Goal: Task Accomplishment & Management: Complete application form

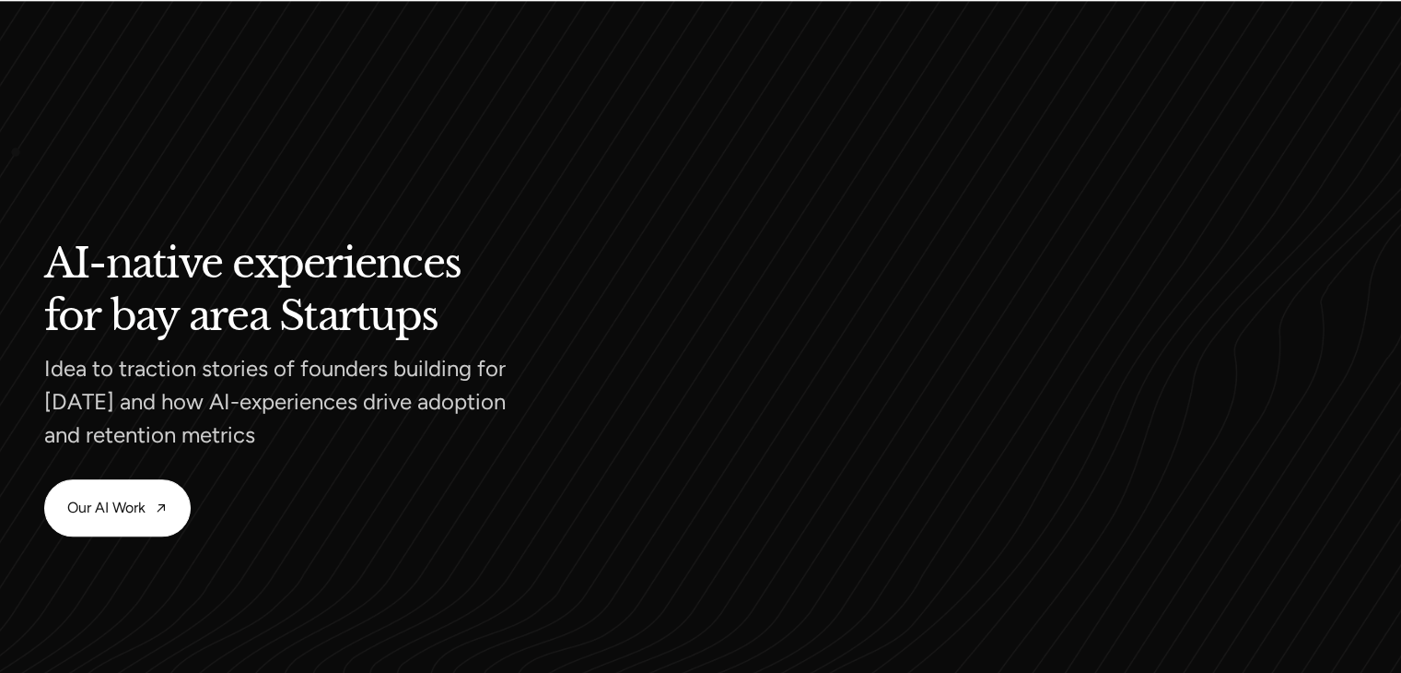
click at [16, 152] on div at bounding box center [700, 390] width 1401 height 845
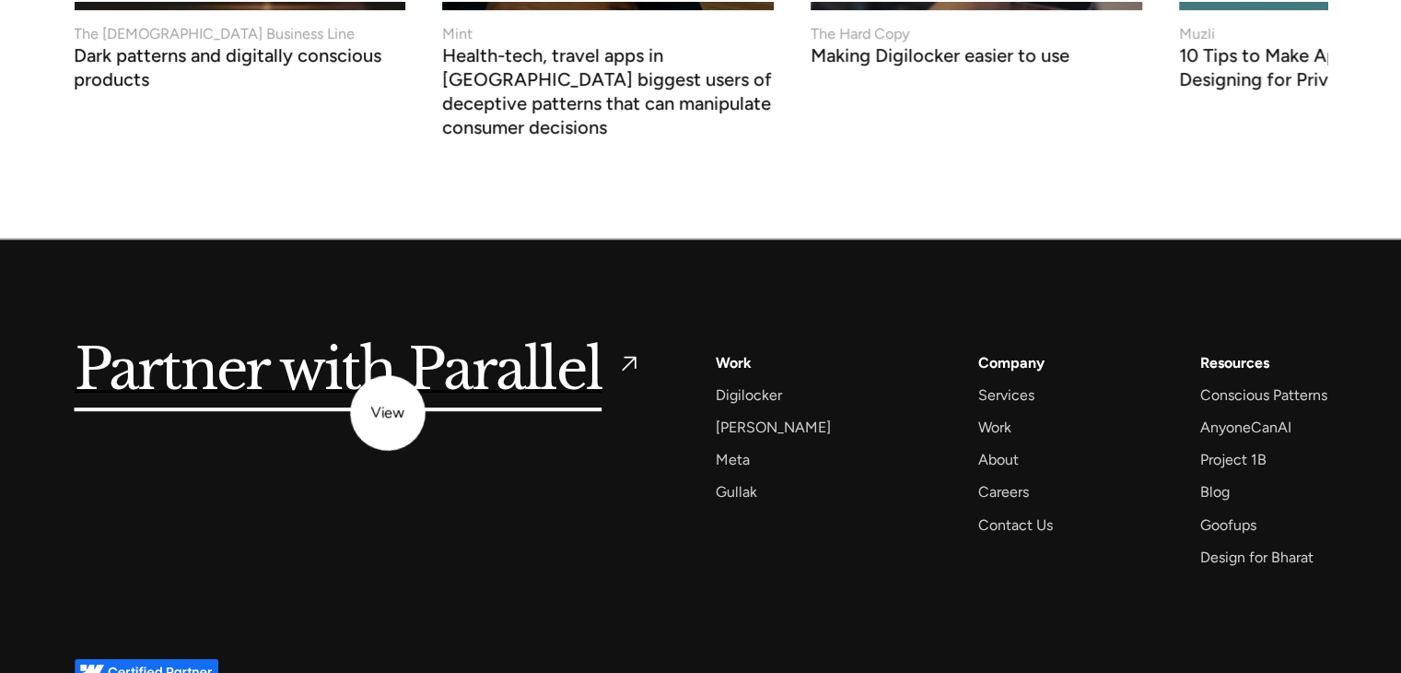
scroll to position [7970, 0]
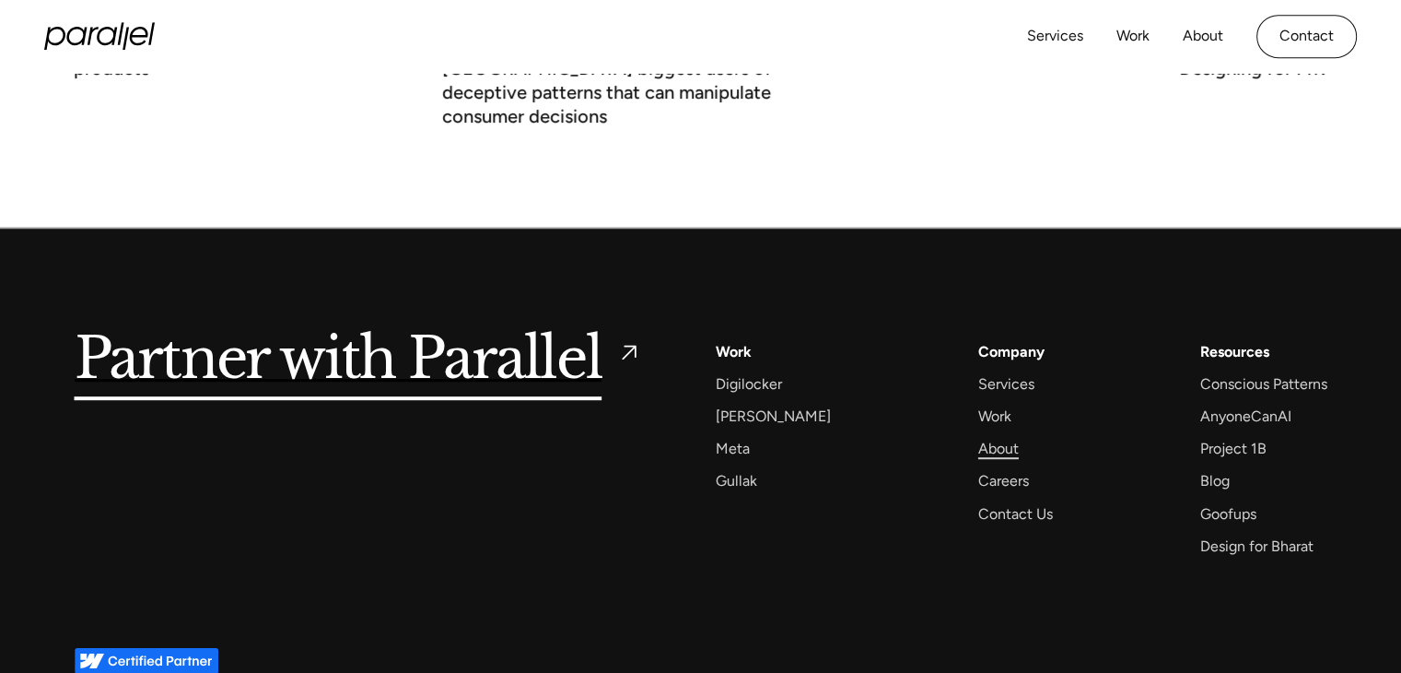
click at [978, 436] on div "About" at bounding box center [998, 448] width 41 height 25
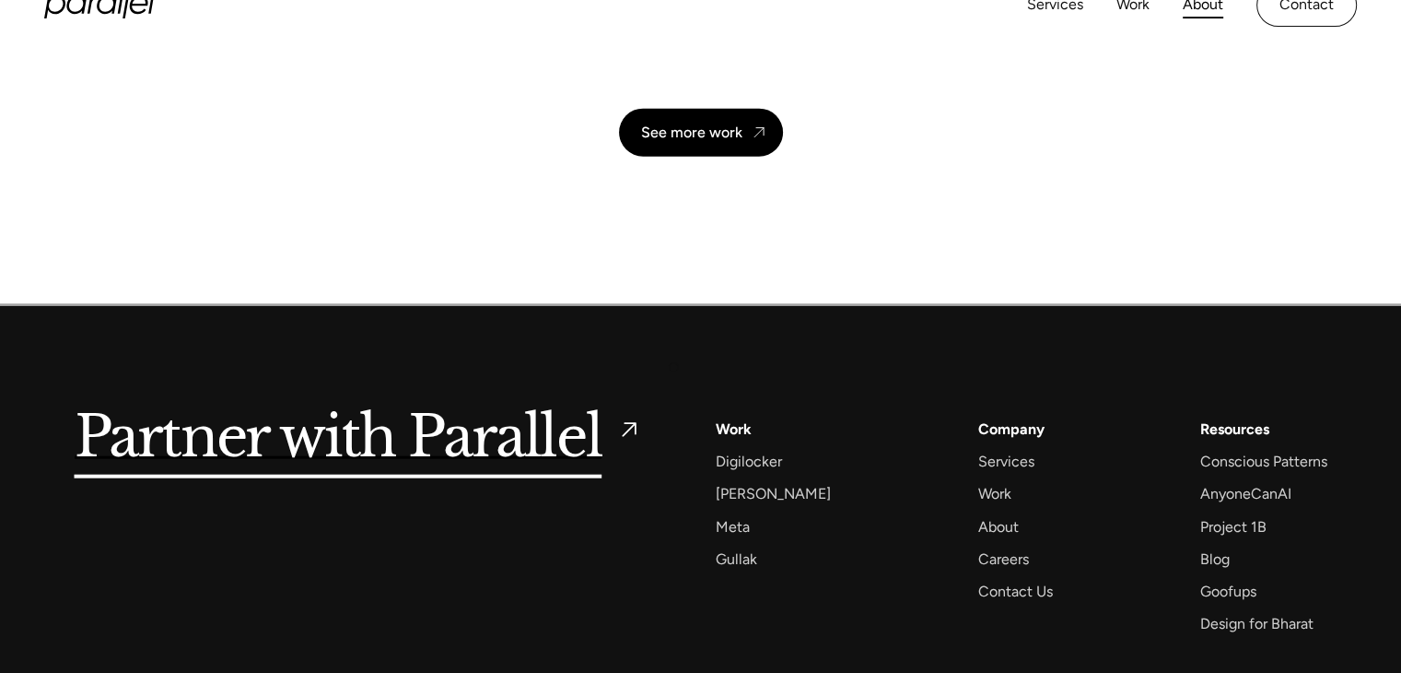
scroll to position [4461, 0]
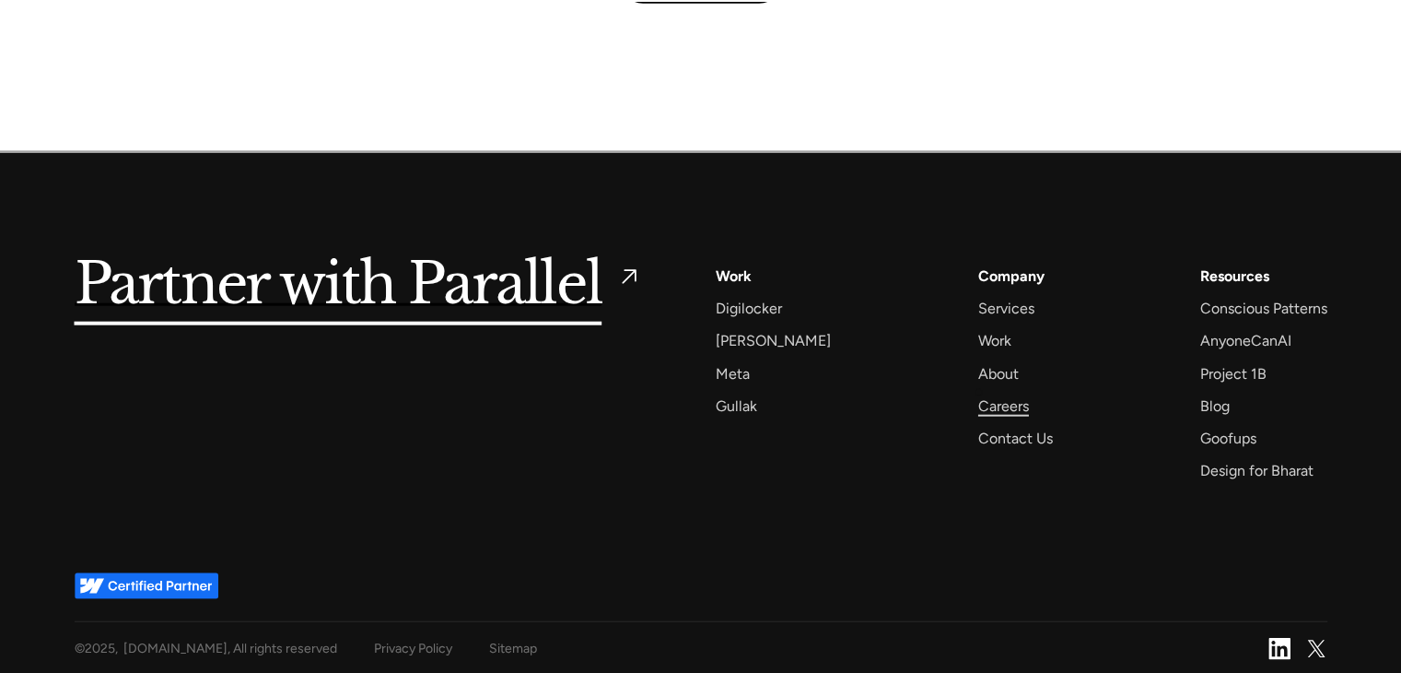
click at [980, 397] on div "Careers" at bounding box center [1003, 405] width 51 height 25
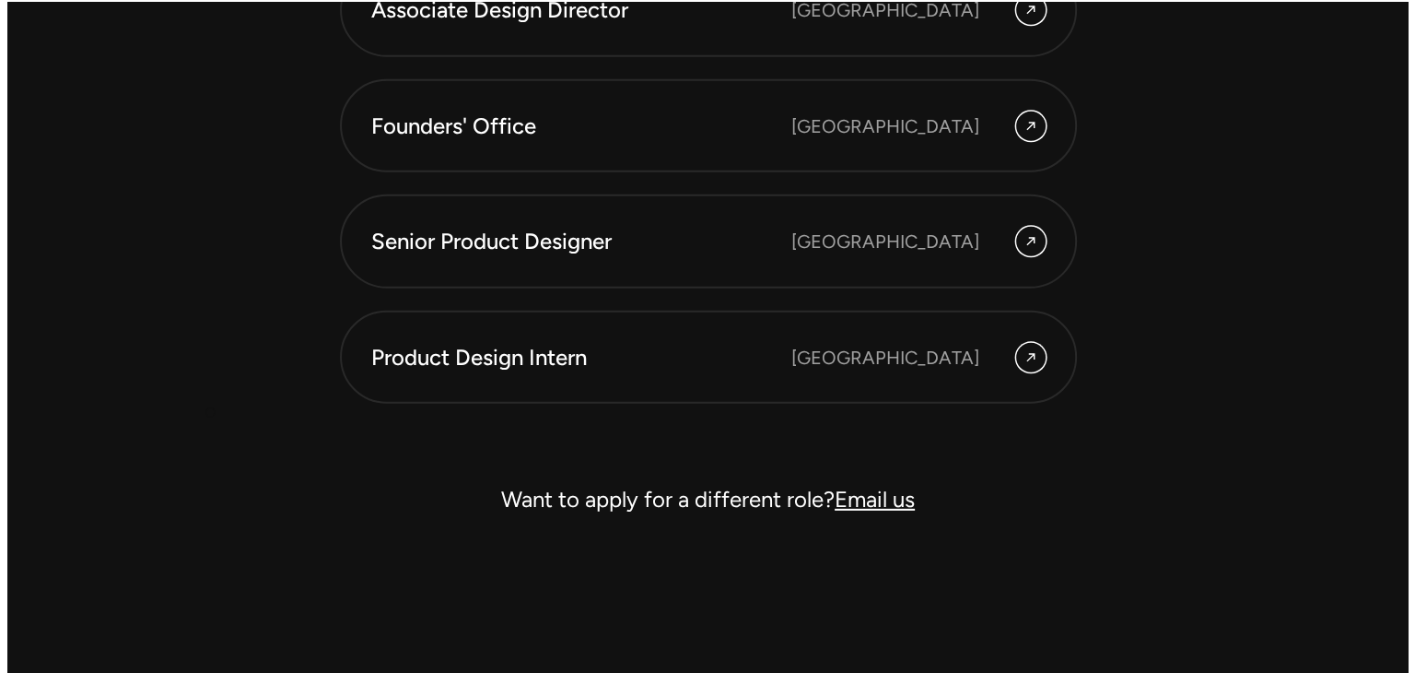
scroll to position [5307, 0]
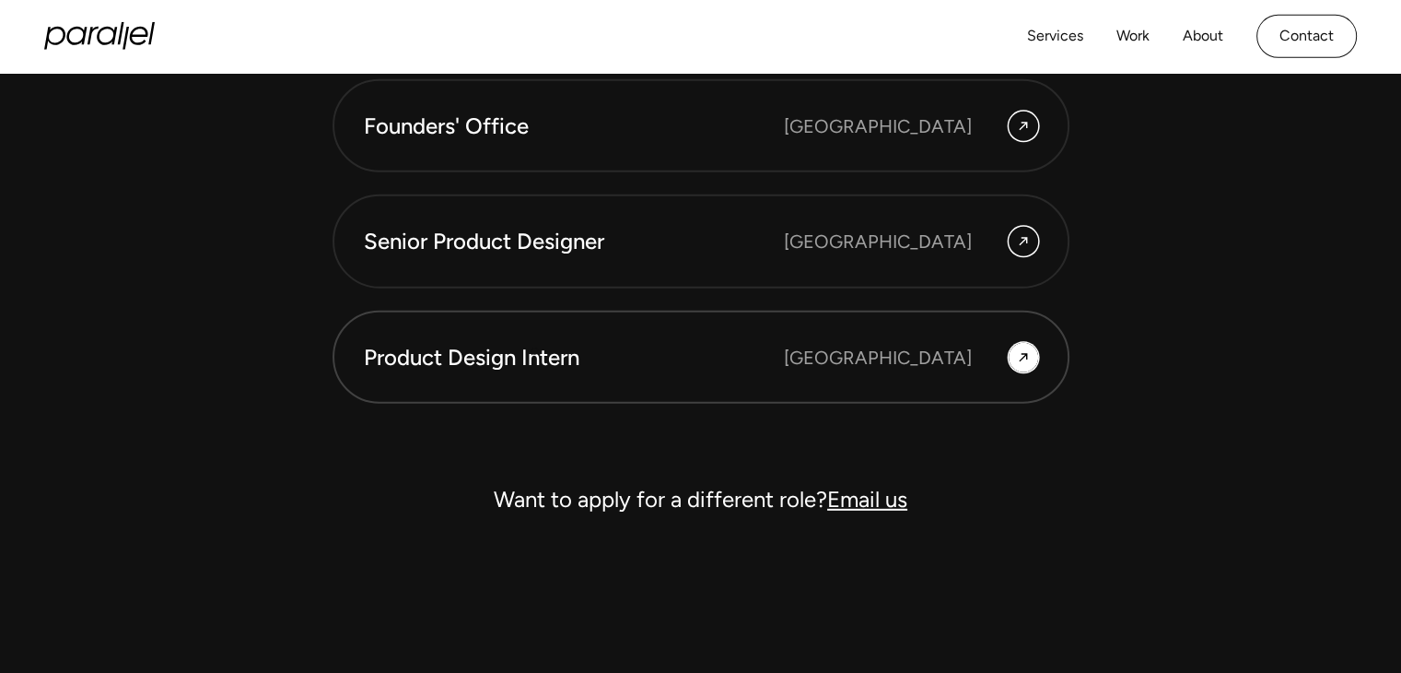
click at [534, 351] on div "Product Design Intern" at bounding box center [574, 357] width 420 height 31
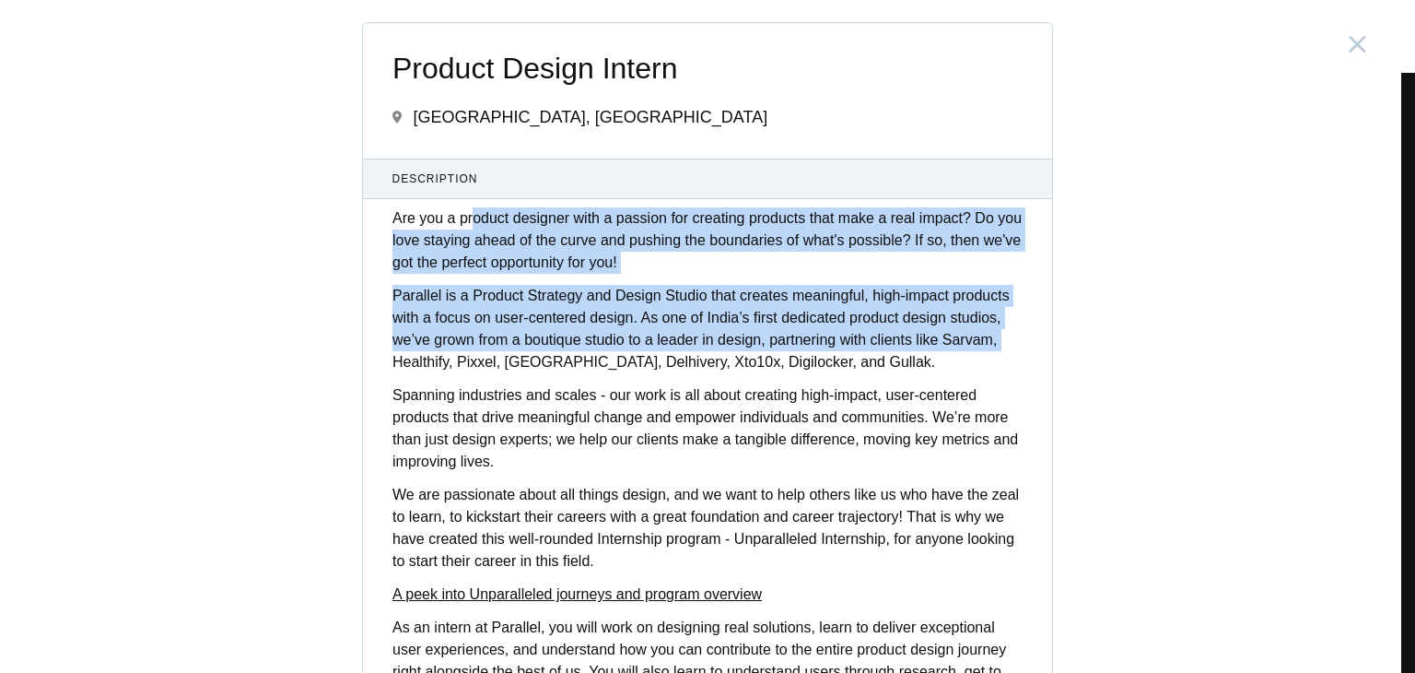
drag, startPoint x: 463, startPoint y: 207, endPoint x: 376, endPoint y: 343, distance: 161.3
click at [376, 347] on div "Are you a product designer with a passion for creating products that make a rea…" at bounding box center [707, 555] width 689 height 697
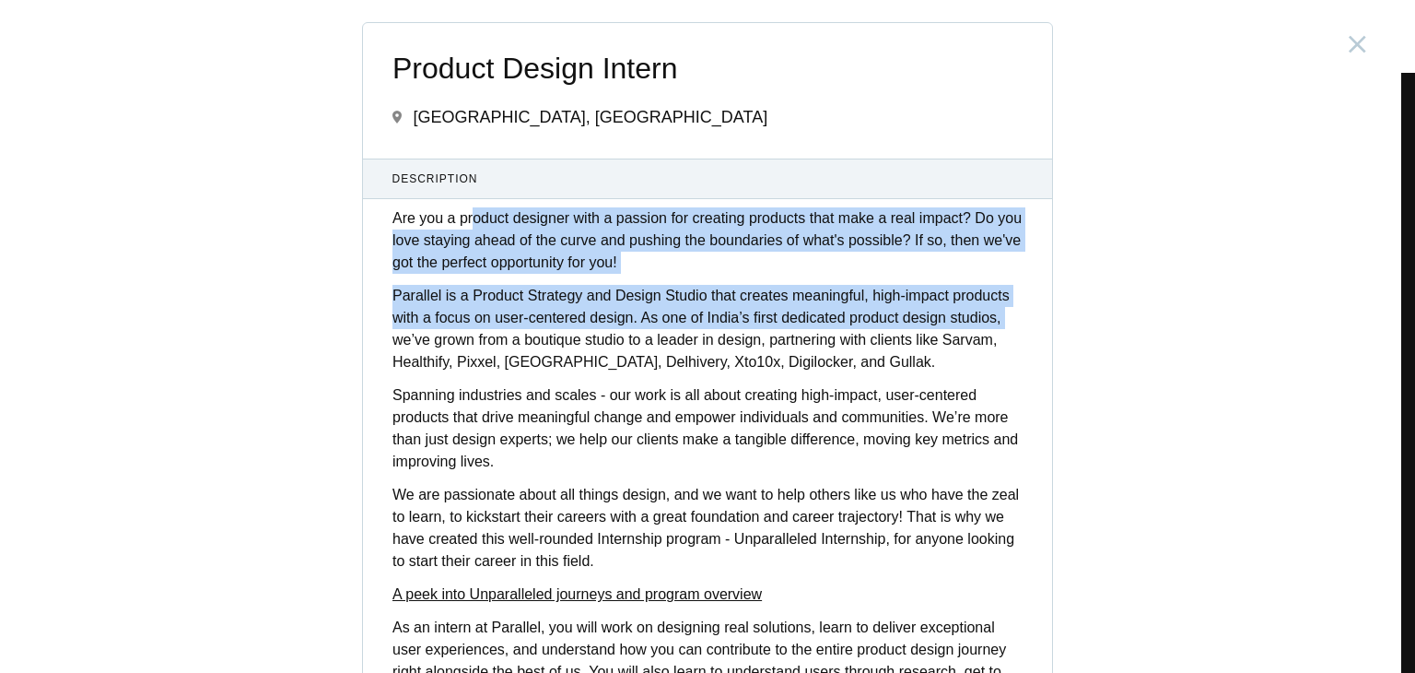
click at [373, 330] on div "Are you a product designer with a passion for creating products that make a rea…" at bounding box center [707, 555] width 689 height 697
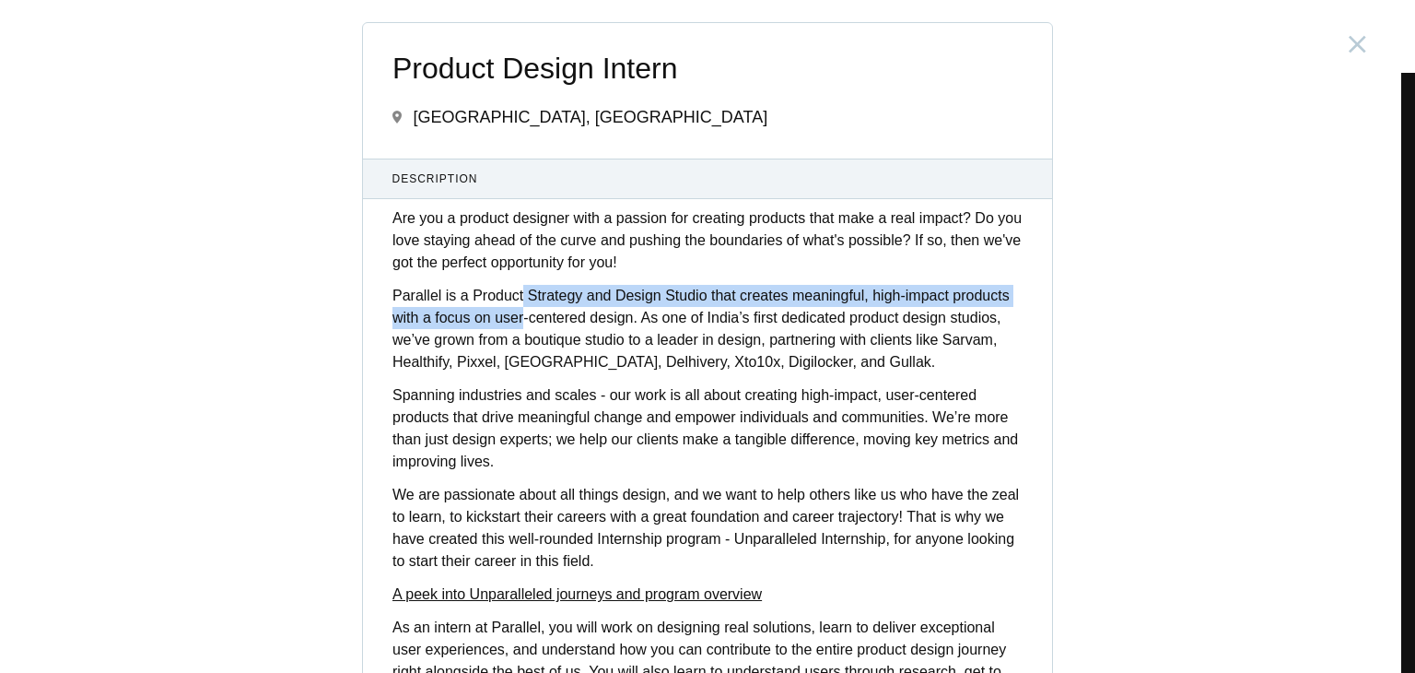
drag, startPoint x: 516, startPoint y: 285, endPoint x: 517, endPoint y: 322, distance: 36.9
click at [517, 322] on p "Parallel is a Product Strategy and Design Studio that creates meaningful, high-…" at bounding box center [708, 329] width 630 height 88
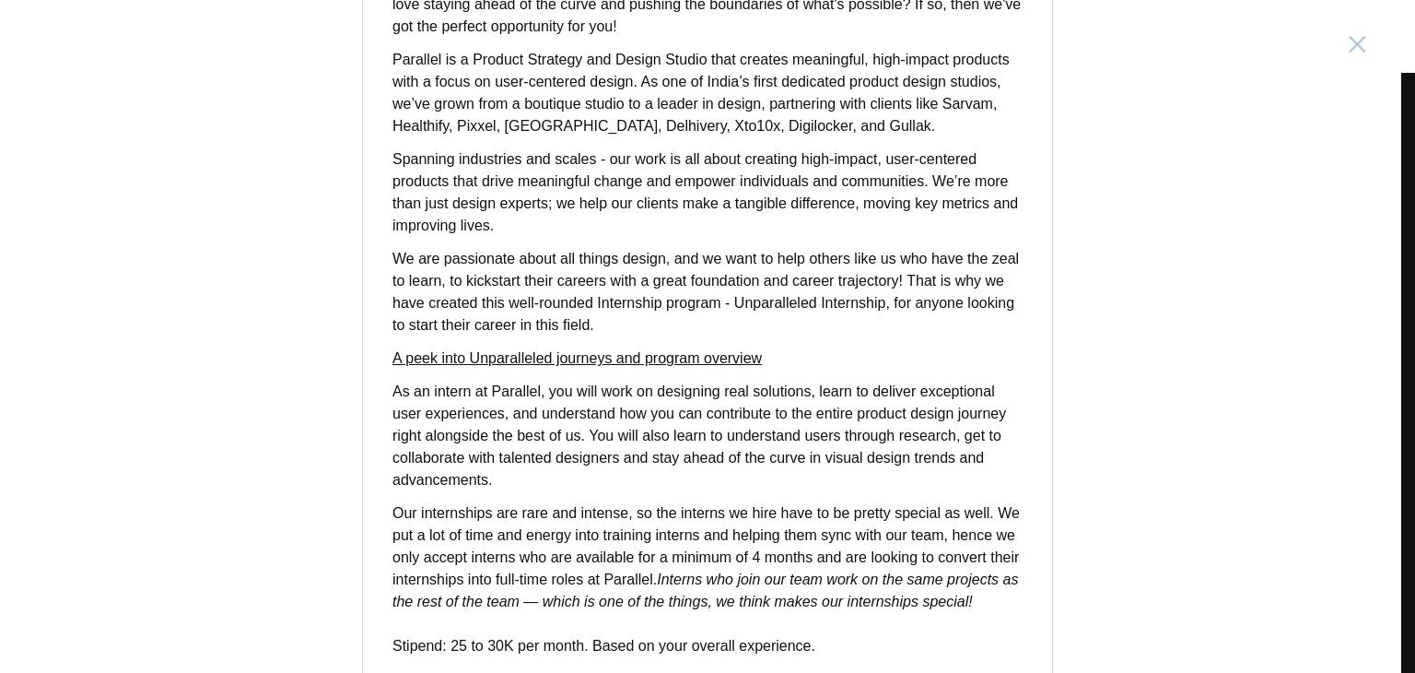
scroll to position [236, 0]
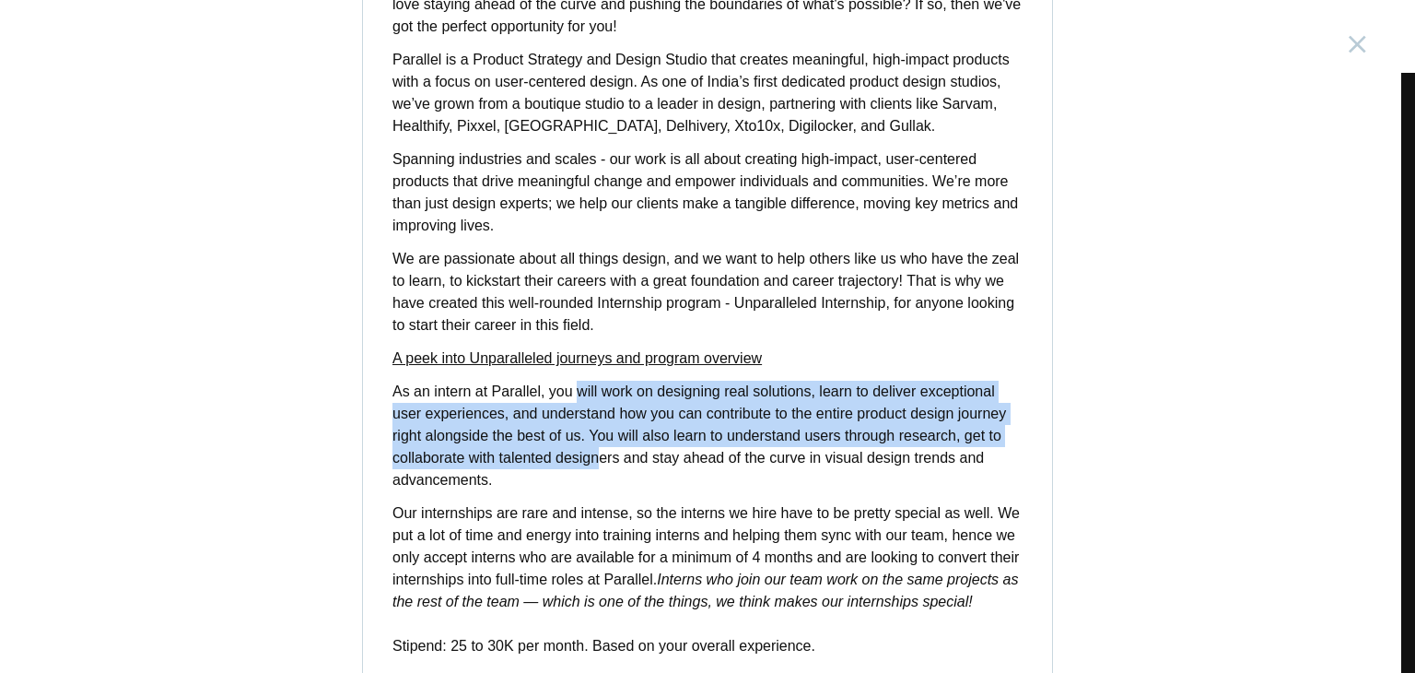
drag, startPoint x: 571, startPoint y: 391, endPoint x: 593, endPoint y: 454, distance: 67.3
click at [593, 454] on p "As an intern at Parallel, you will work on designing real solutions, learn to d…" at bounding box center [708, 436] width 630 height 111
click at [590, 447] on p "As an intern at Parallel, you will work on designing real solutions, learn to d…" at bounding box center [708, 436] width 630 height 111
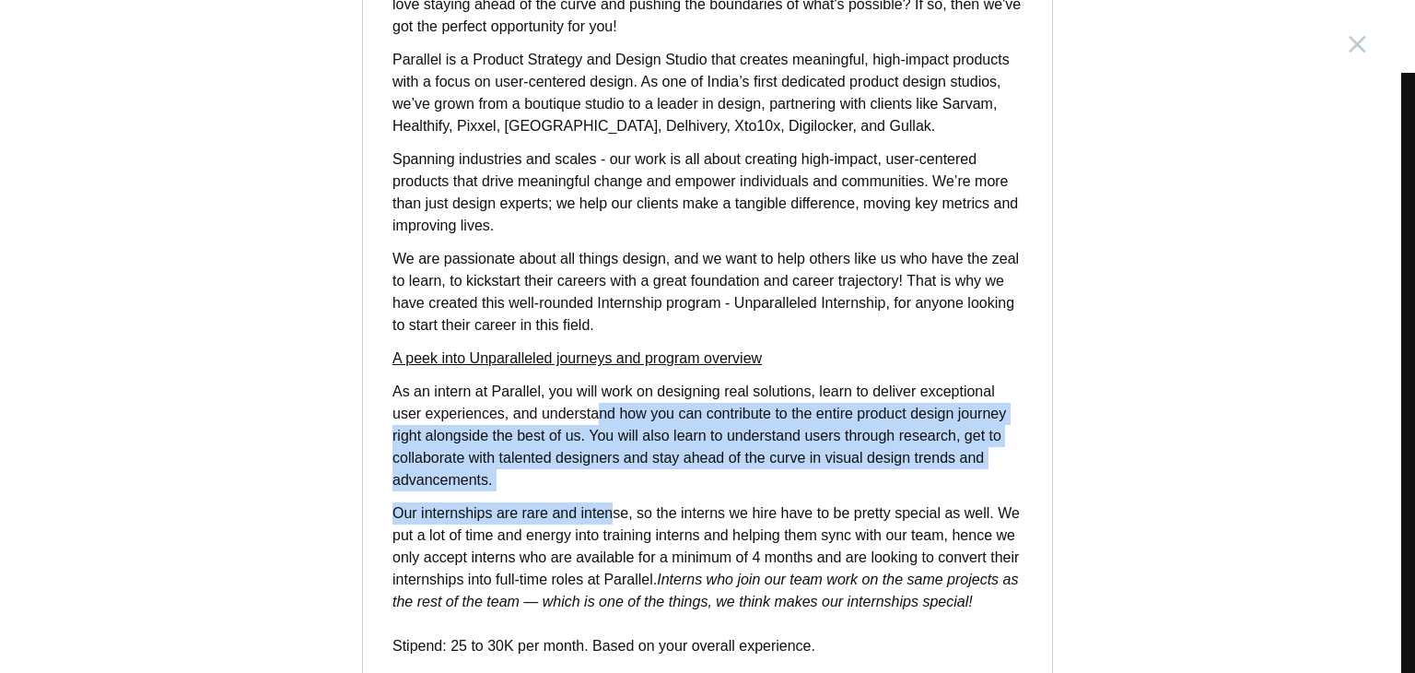
drag, startPoint x: 592, startPoint y: 412, endPoint x: 608, endPoint y: 500, distance: 89.8
click at [608, 500] on div "Are you a product designer with a passion for creating products that make a rea…" at bounding box center [707, 319] width 689 height 697
click at [608, 498] on div "Are you a product designer with a passion for creating products that make a rea…" at bounding box center [707, 319] width 689 height 697
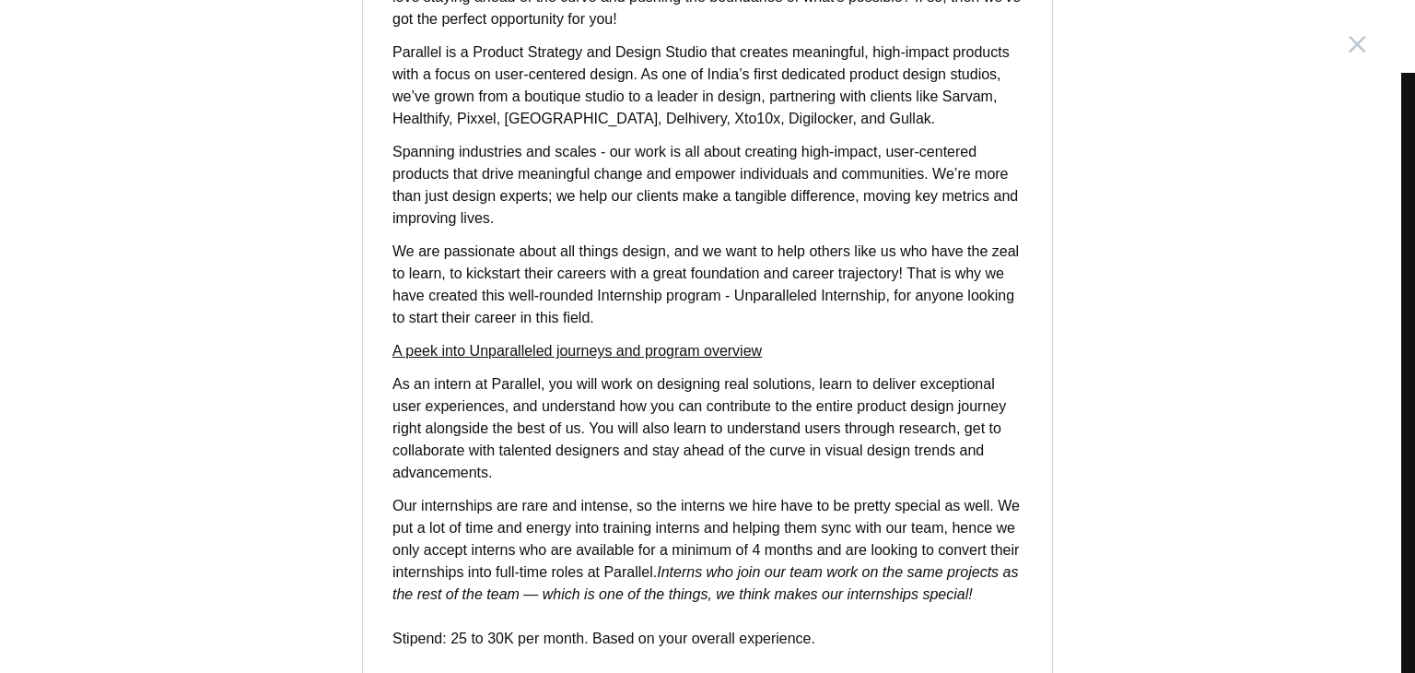
scroll to position [246, 0]
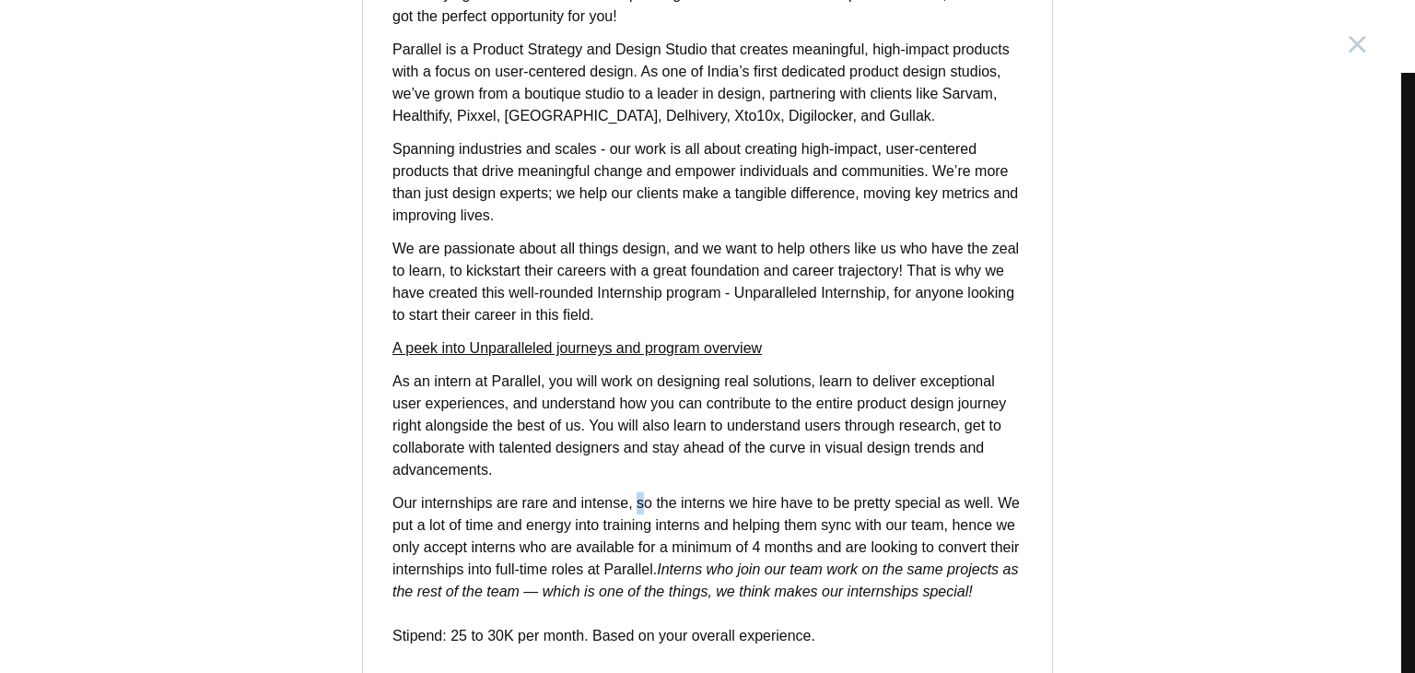
click at [633, 502] on p "Our internships are rare and intense, so the interns we hire have to be pretty …" at bounding box center [708, 569] width 630 height 155
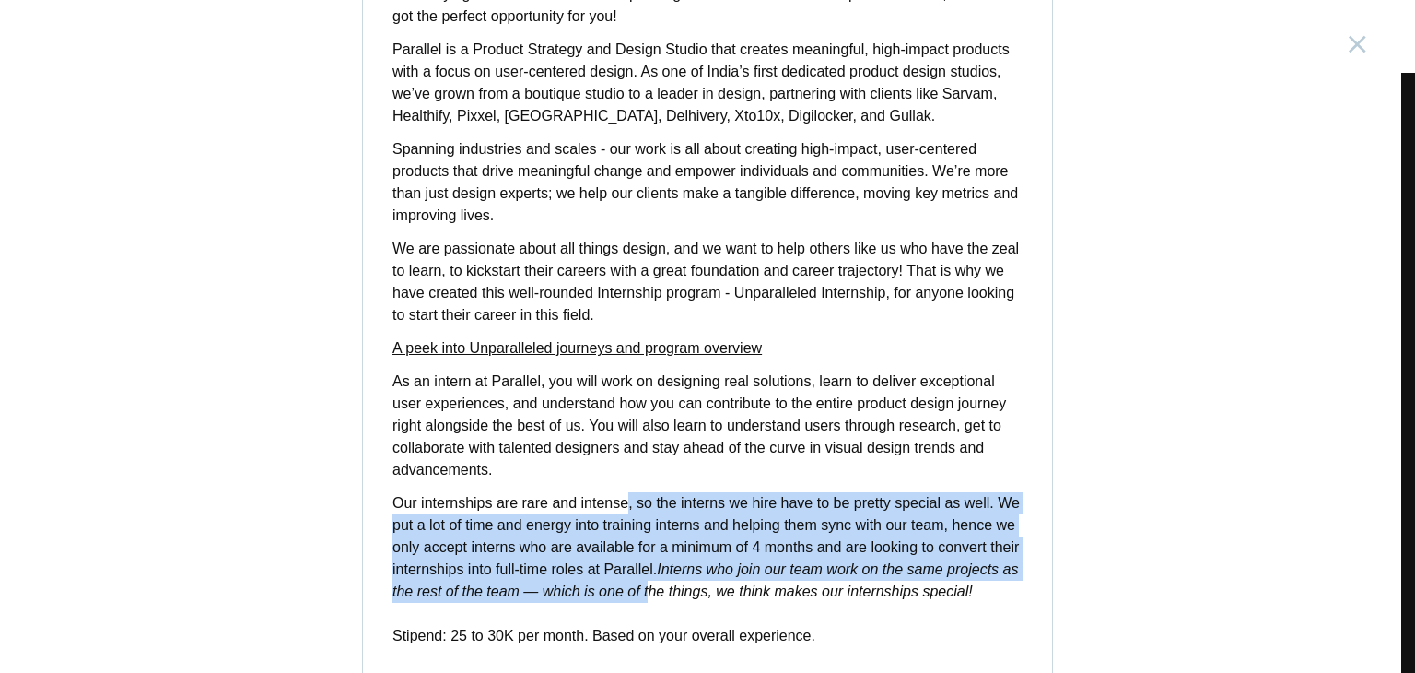
drag, startPoint x: 622, startPoint y: 498, endPoint x: 643, endPoint y: 582, distance: 86.5
click at [643, 582] on p "Our internships are rare and intense, so the interns we hire have to be pretty …" at bounding box center [708, 569] width 630 height 155
click at [643, 582] on em "Interns who join our team work on the same projects as the rest of the team — w…" at bounding box center [706, 580] width 626 height 38
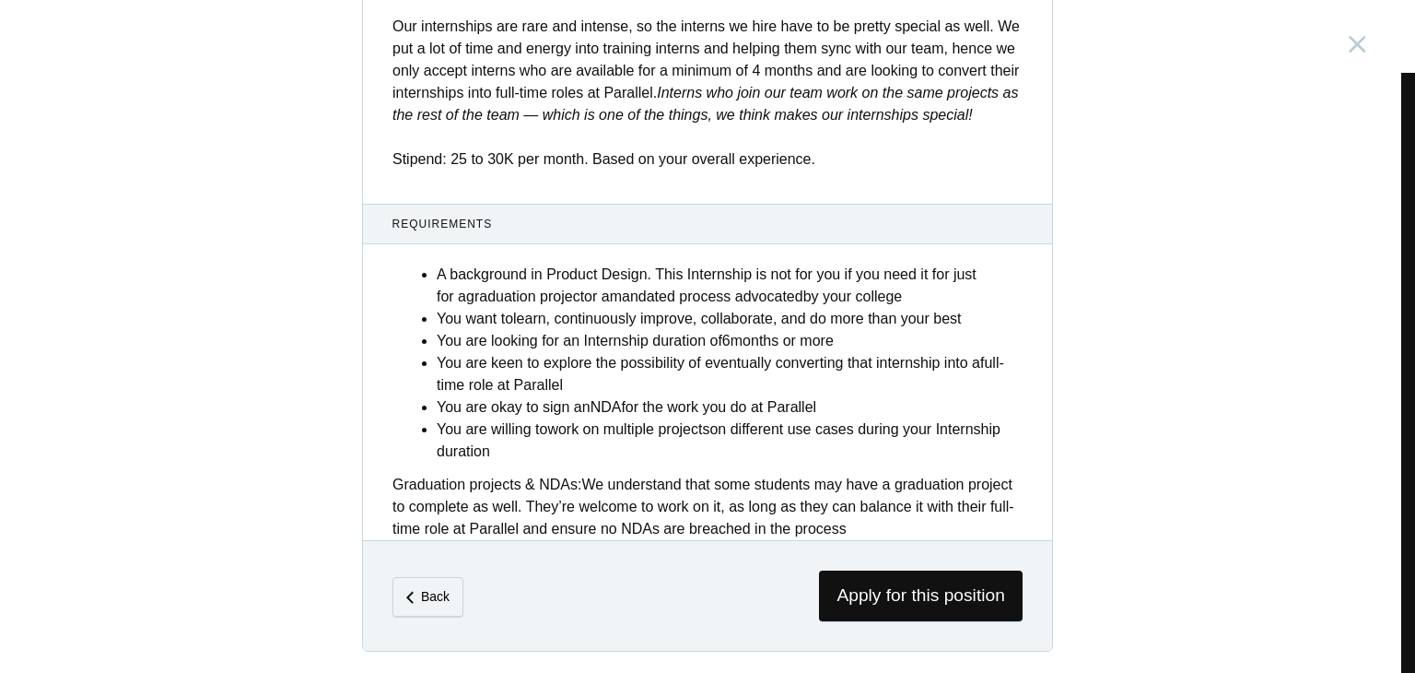
scroll to position [721, 0]
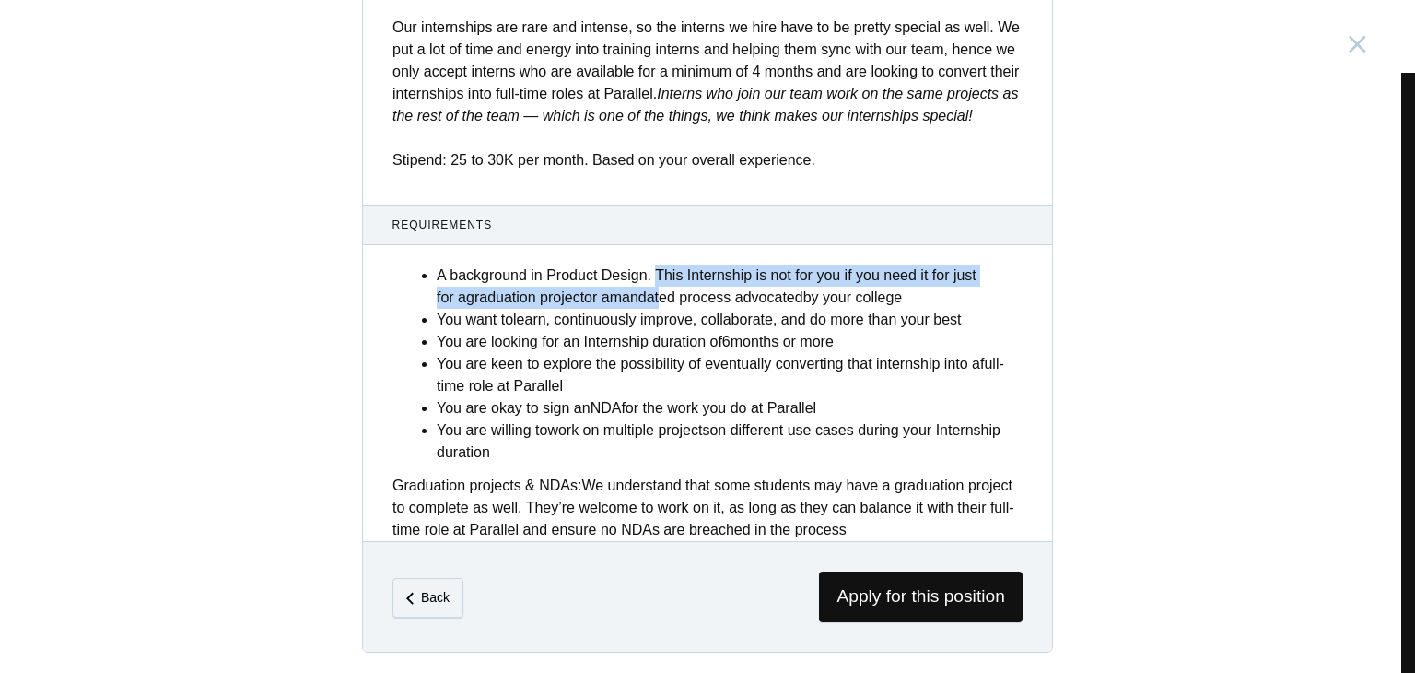
drag, startPoint x: 650, startPoint y: 266, endPoint x: 667, endPoint y: 298, distance: 35.4
click at [667, 298] on li "A background in Product Design. This Internship is not for you if you need it f…" at bounding box center [730, 286] width 586 height 44
click at [667, 298] on strong "mandated" at bounding box center [642, 297] width 65 height 16
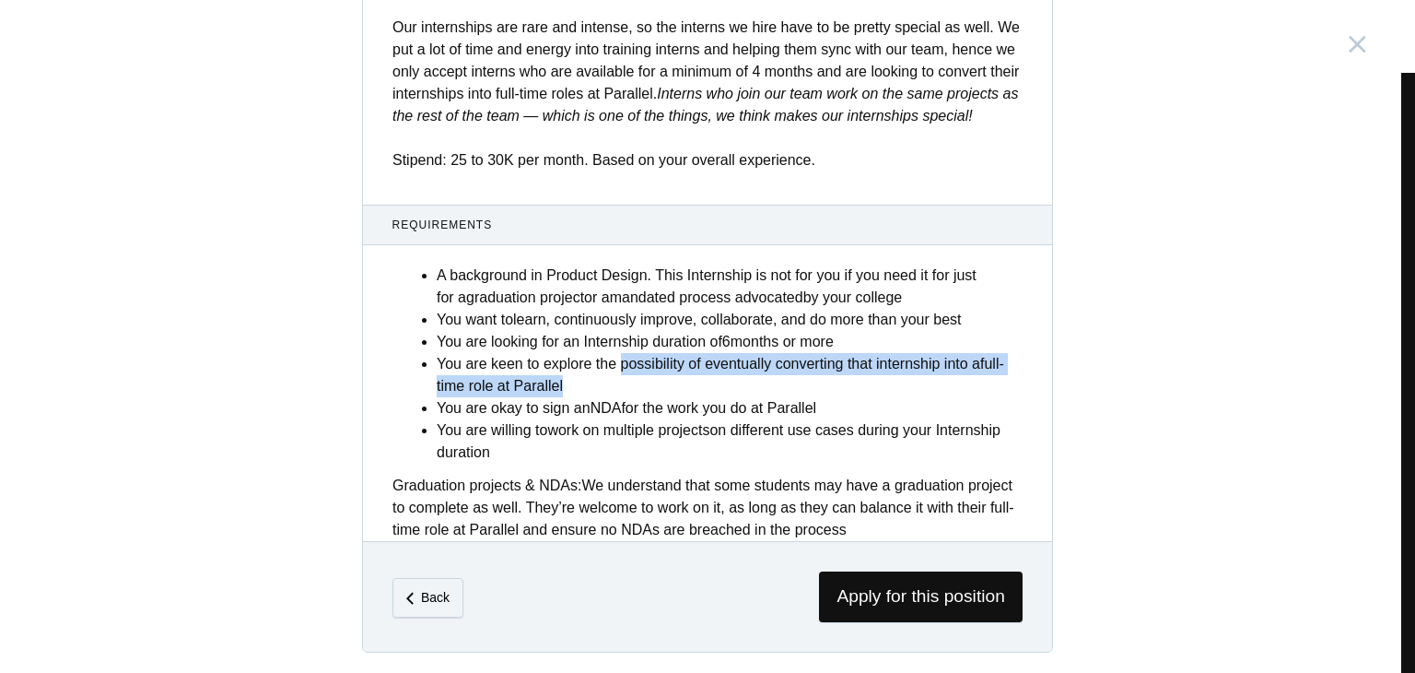
drag, startPoint x: 613, startPoint y: 369, endPoint x: 609, endPoint y: 382, distance: 13.4
click at [609, 382] on li "You are keen to explore the possibility of eventually converting that internshi…" at bounding box center [730, 375] width 586 height 44
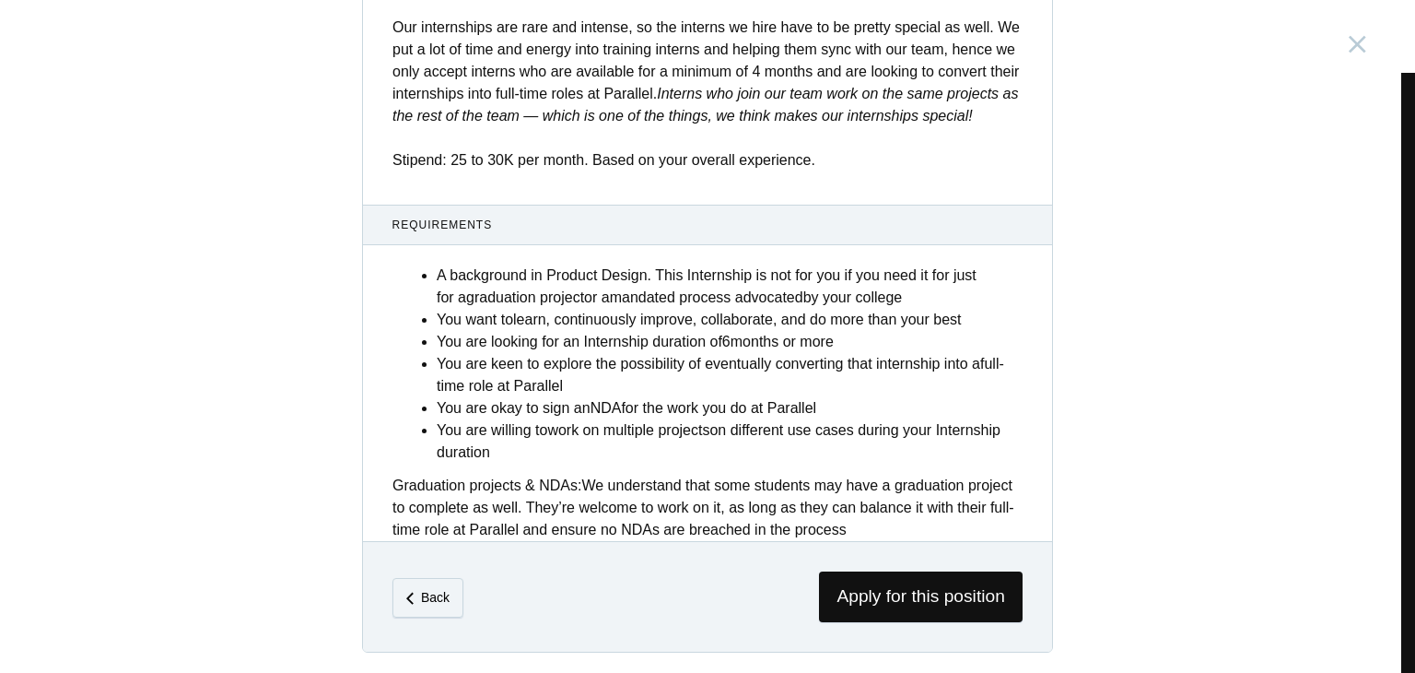
drag, startPoint x: 591, startPoint y: 441, endPoint x: 617, endPoint y: 510, distance: 73.2
click at [617, 510] on div "A background in Product Design. This Internship is not for you if you need it f…" at bounding box center [707, 396] width 689 height 287
click at [617, 510] on div "Graduation projects & NDAs: We understand that some students may have a graduat…" at bounding box center [708, 508] width 630 height 66
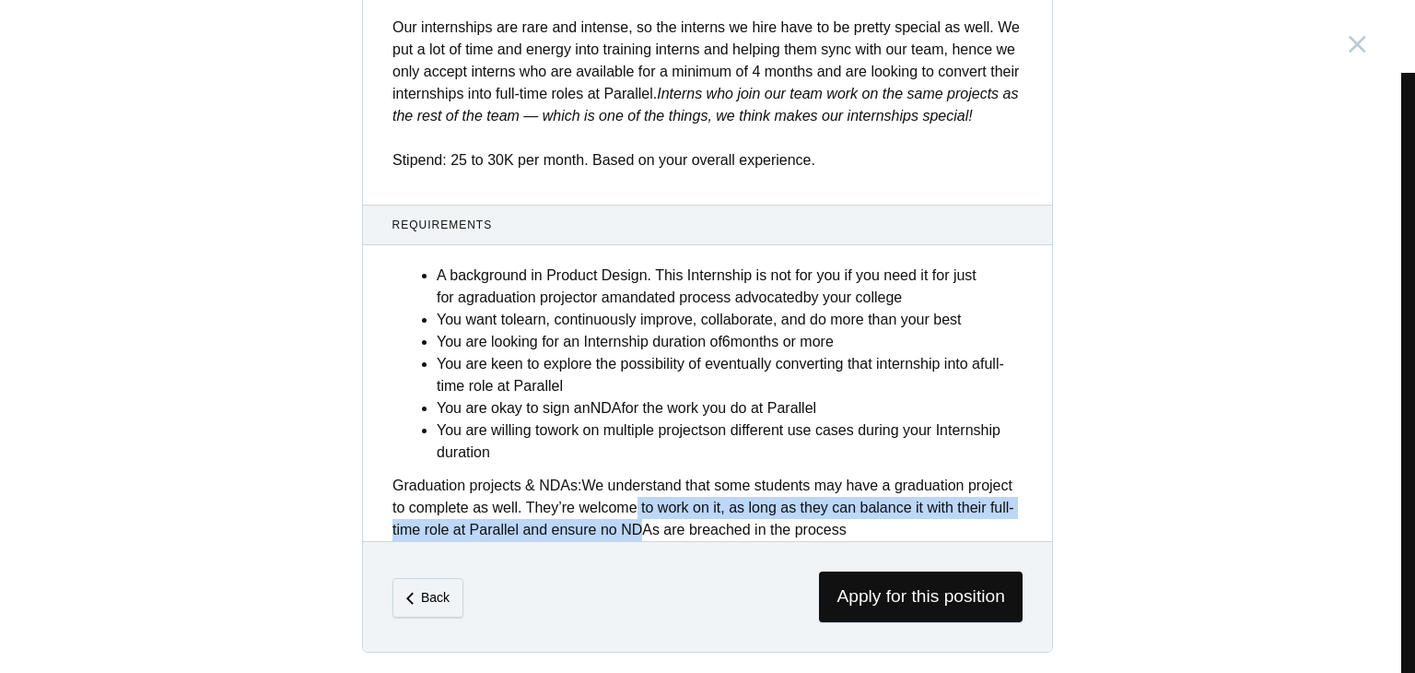
drag, startPoint x: 623, startPoint y: 503, endPoint x: 627, endPoint y: 526, distance: 23.3
click at [627, 526] on div "Graduation projects & NDAs: We understand that some students may have a graduat…" at bounding box center [708, 508] width 630 height 66
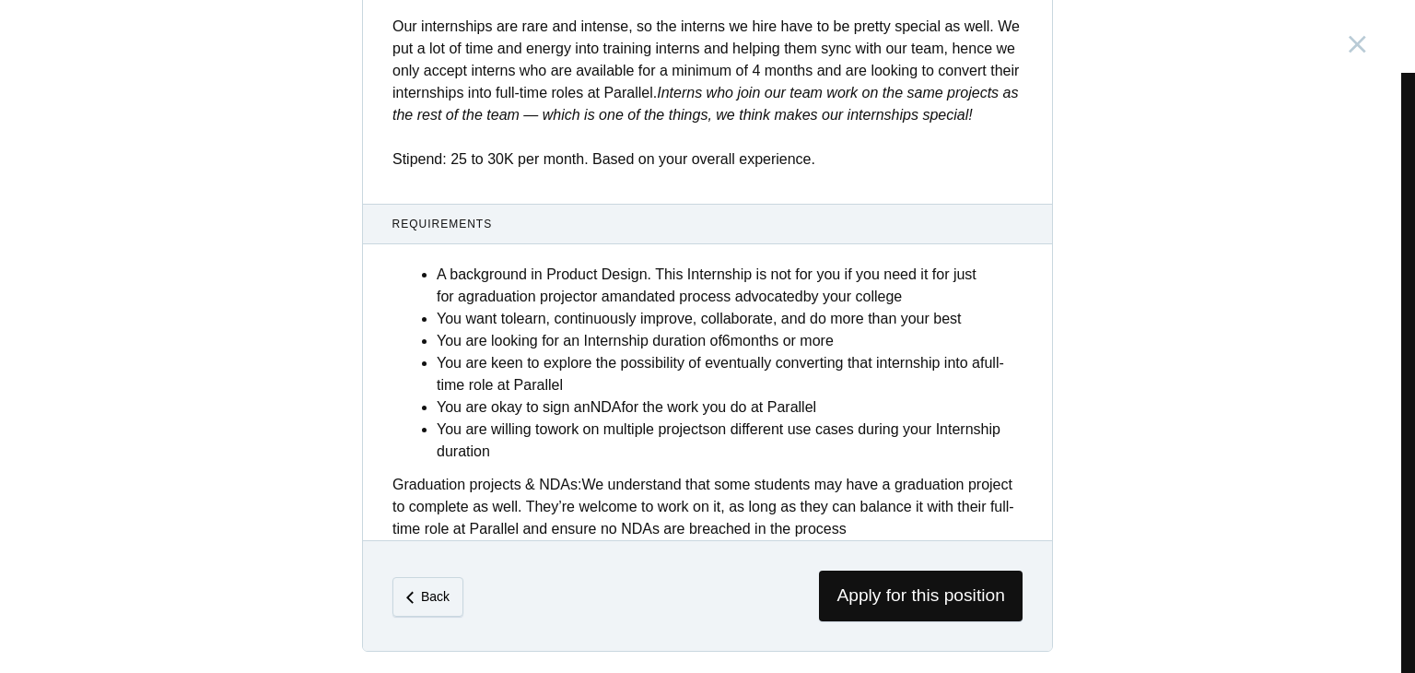
scroll to position [722, 0]
drag, startPoint x: 909, startPoint y: 582, endPoint x: 870, endPoint y: 597, distance: 42.3
click at [870, 597] on span "Apply for this position" at bounding box center [921, 595] width 204 height 51
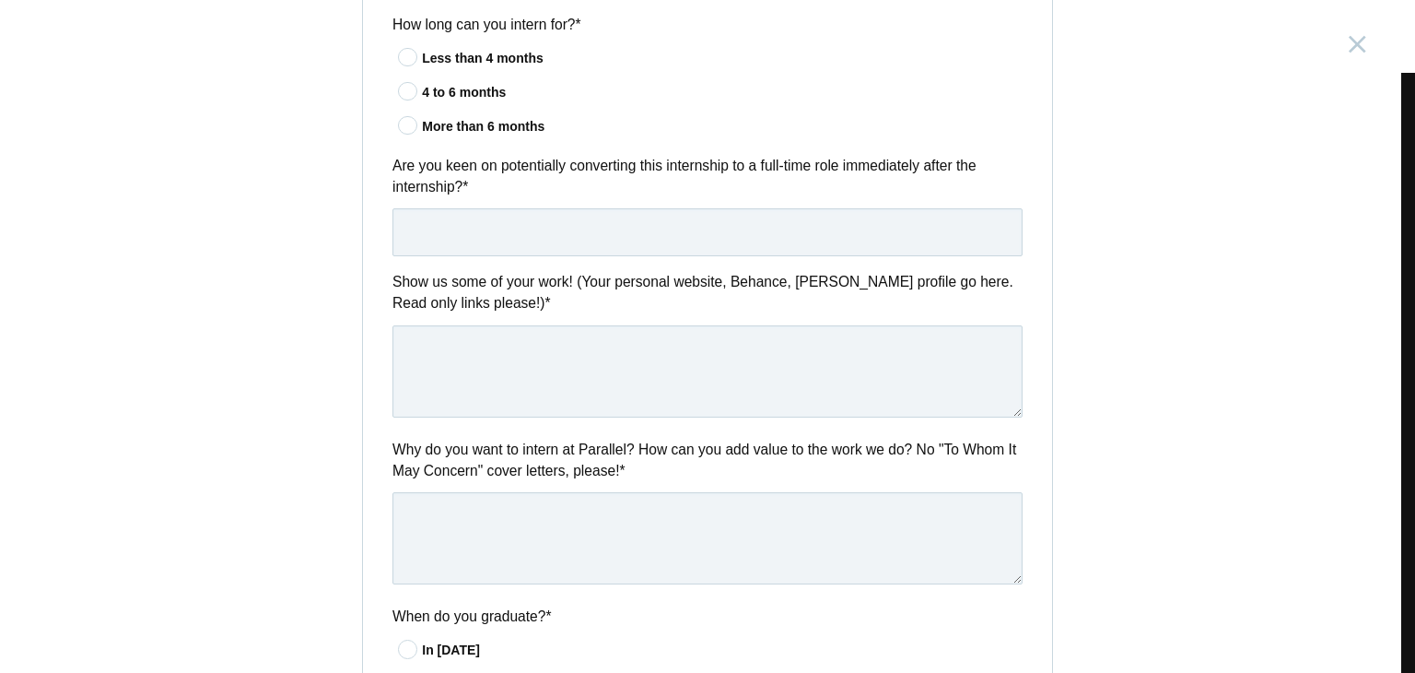
scroll to position [678, 0]
click at [481, 365] on textarea at bounding box center [708, 370] width 630 height 92
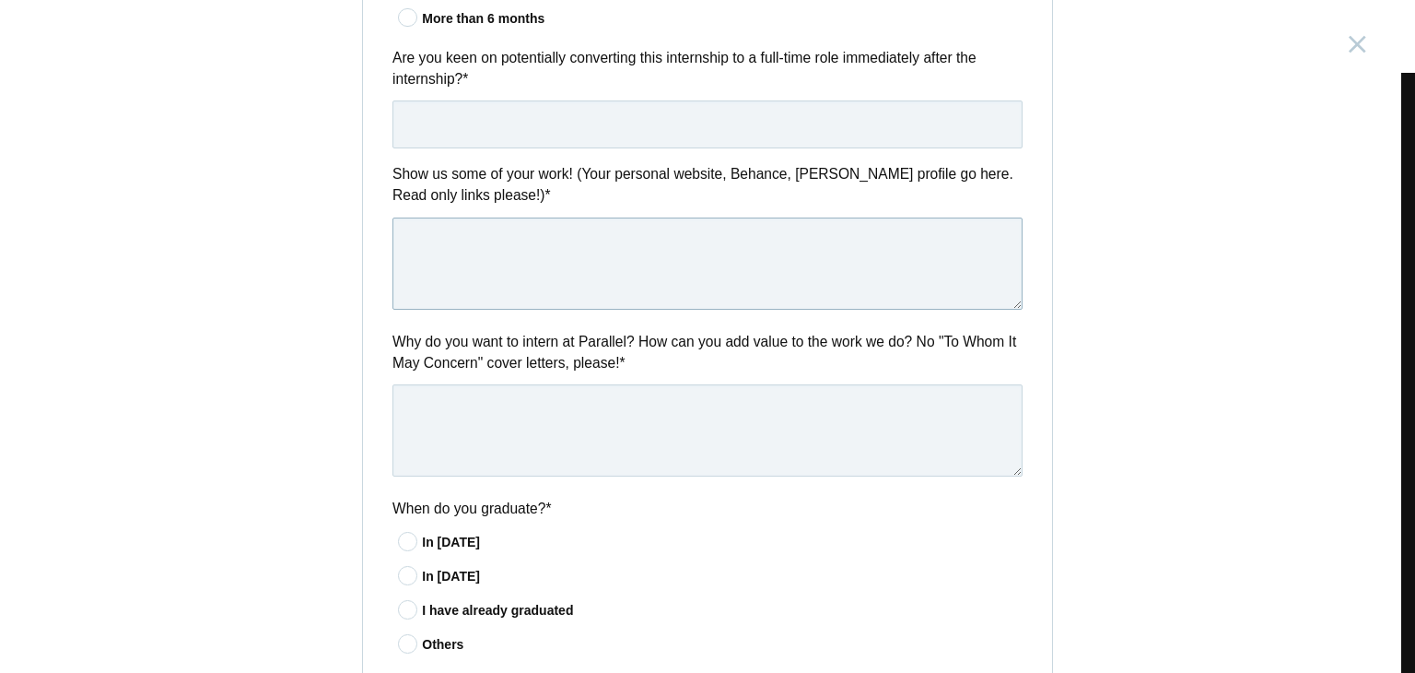
scroll to position [792, 0]
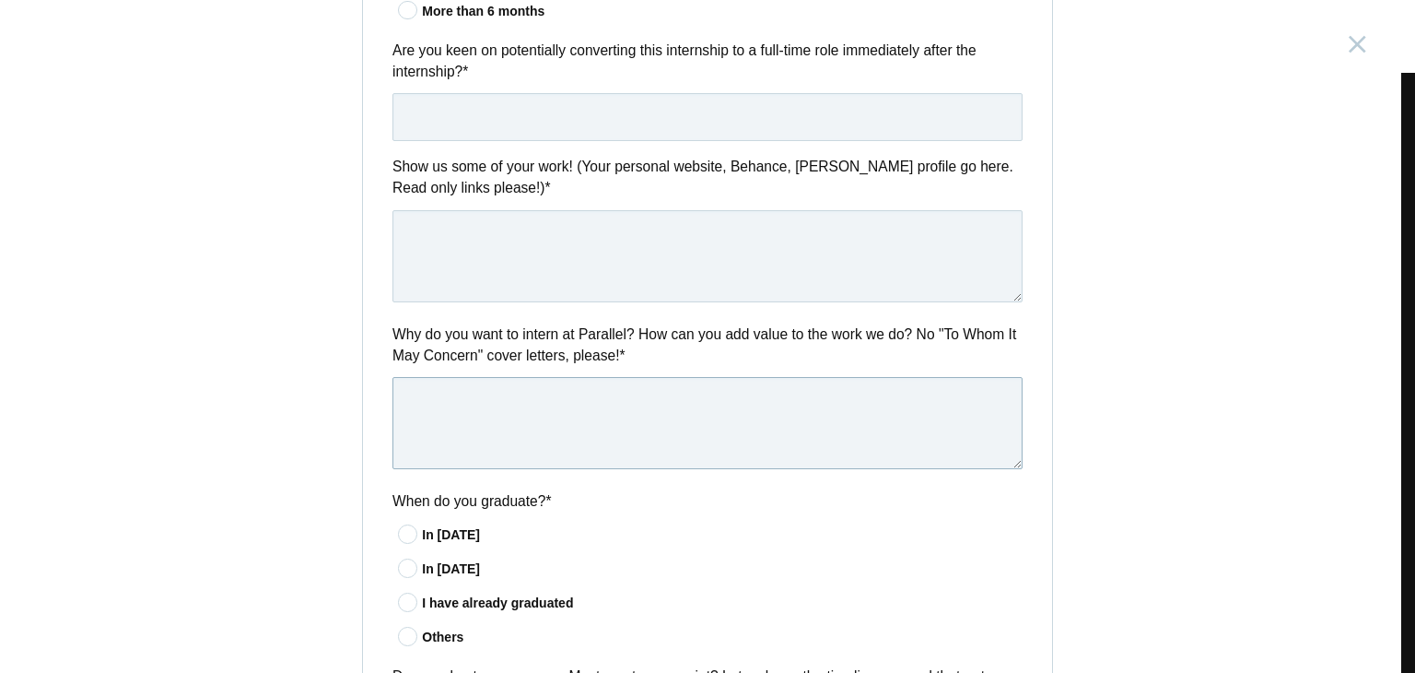
click at [527, 428] on textarea at bounding box center [708, 423] width 630 height 92
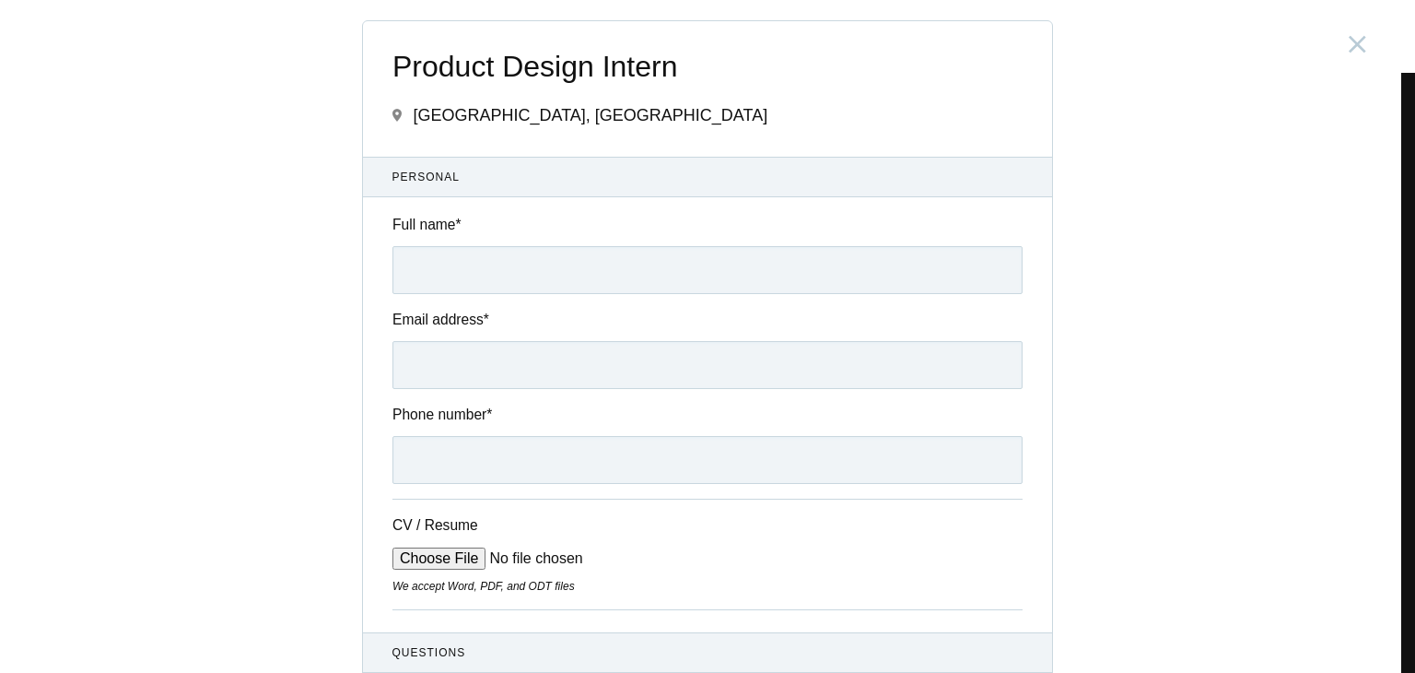
scroll to position [0, 0]
